Goal: Find specific page/section: Find specific page/section

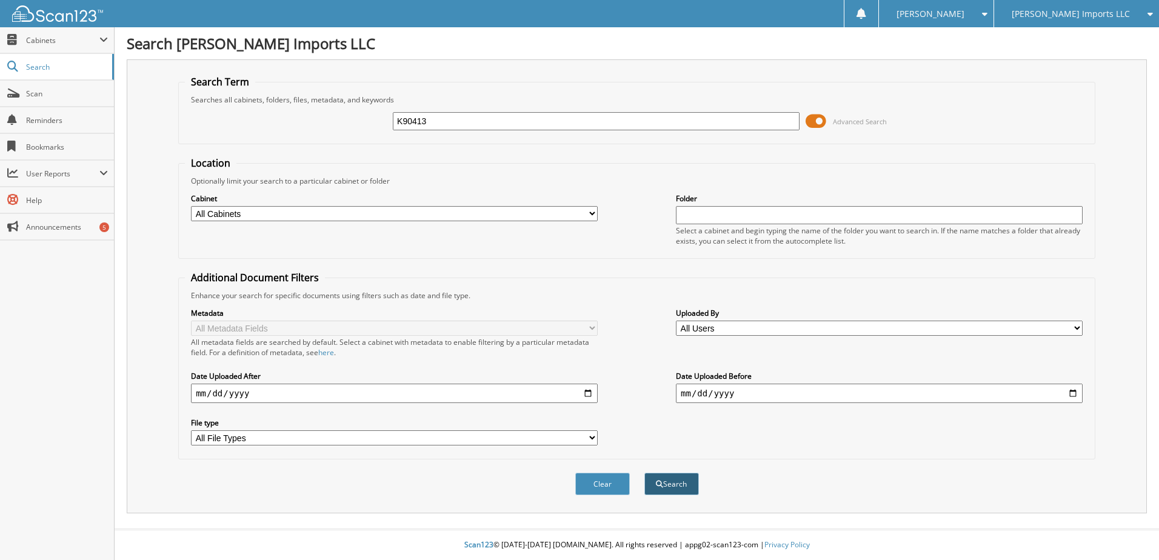
type input "K90413"
click at [687, 490] on button "Search" at bounding box center [671, 484] width 55 height 22
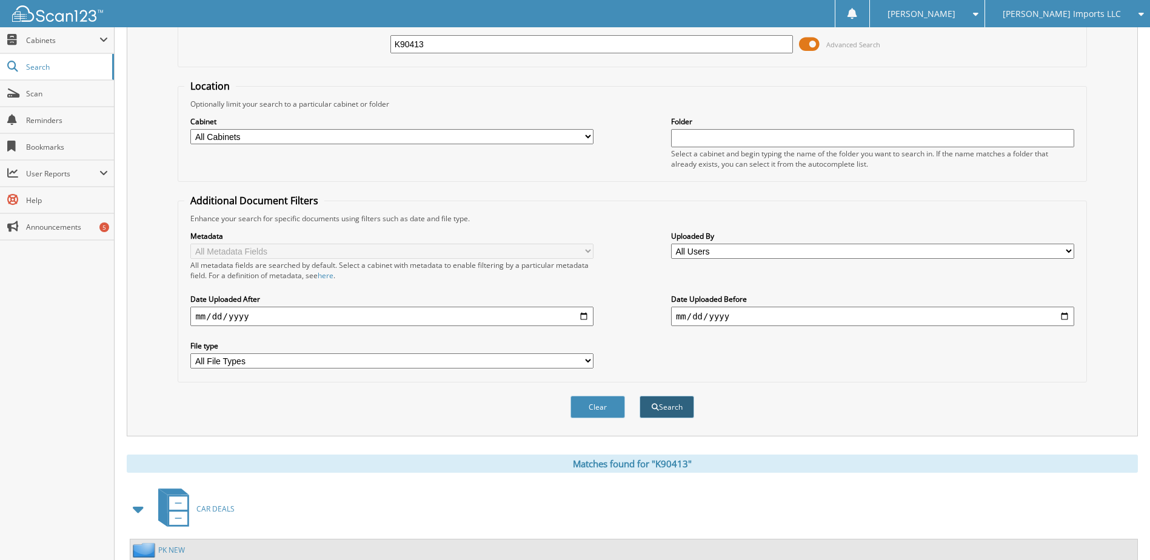
scroll to position [182, 0]
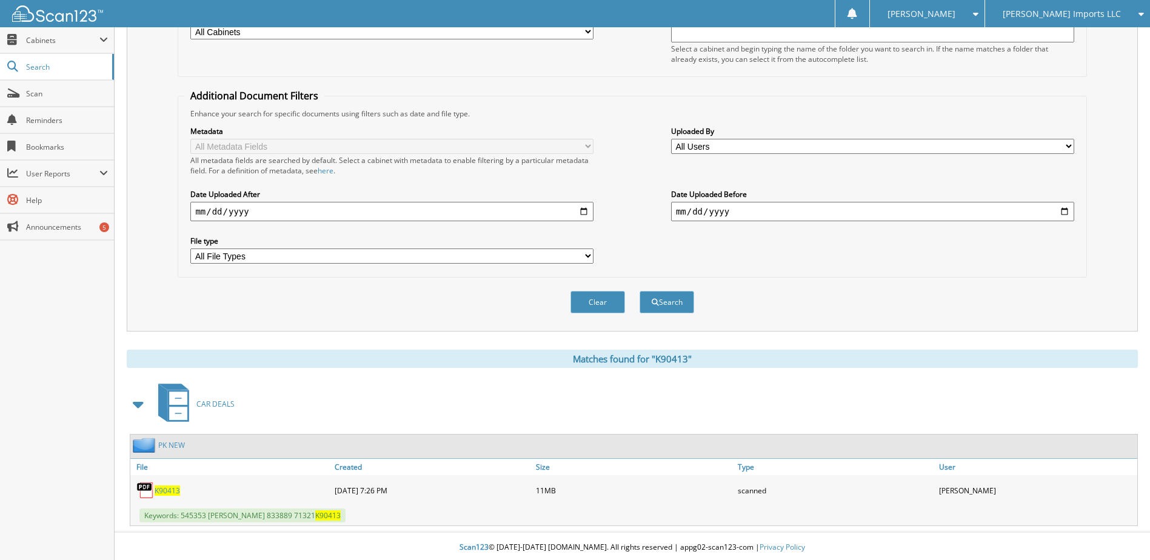
click at [171, 492] on span "K90413" at bounding box center [167, 491] width 25 height 10
